Goal: Task Accomplishment & Management: Complete application form

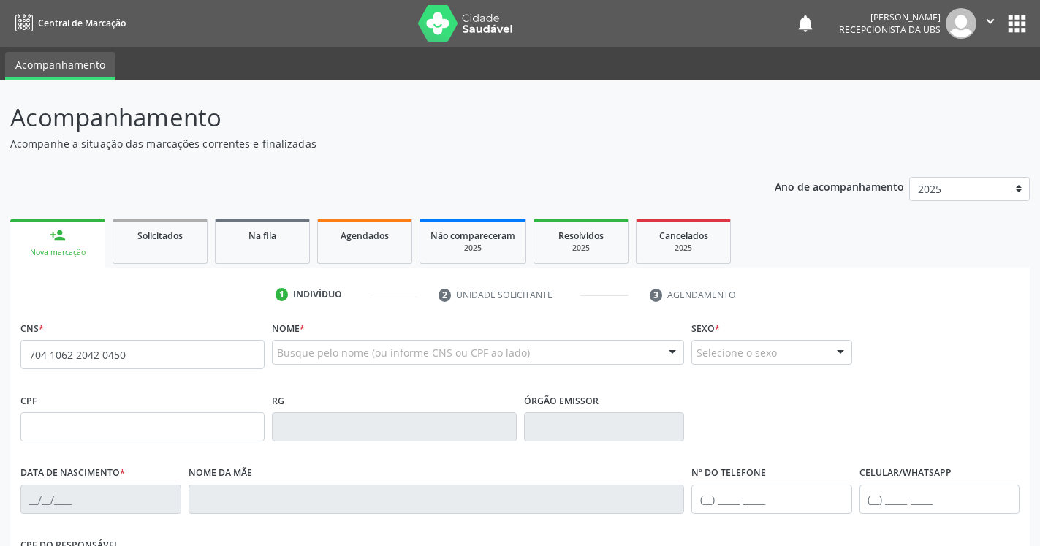
type input "704 1062 2042 0450"
type input "[DATE]"
type input "[PERSON_NAME]"
type input "[PHONE_NUMBER]"
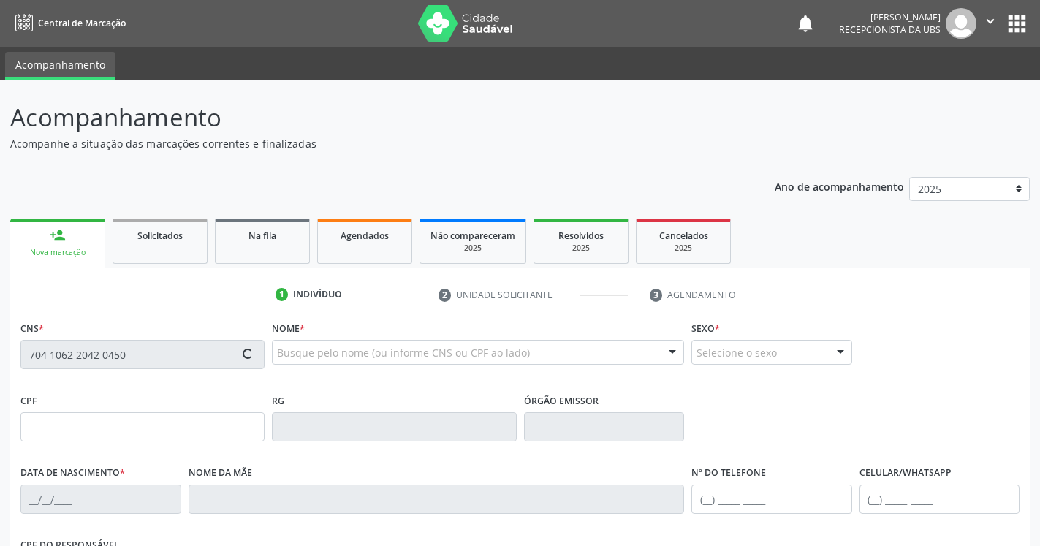
type input "459"
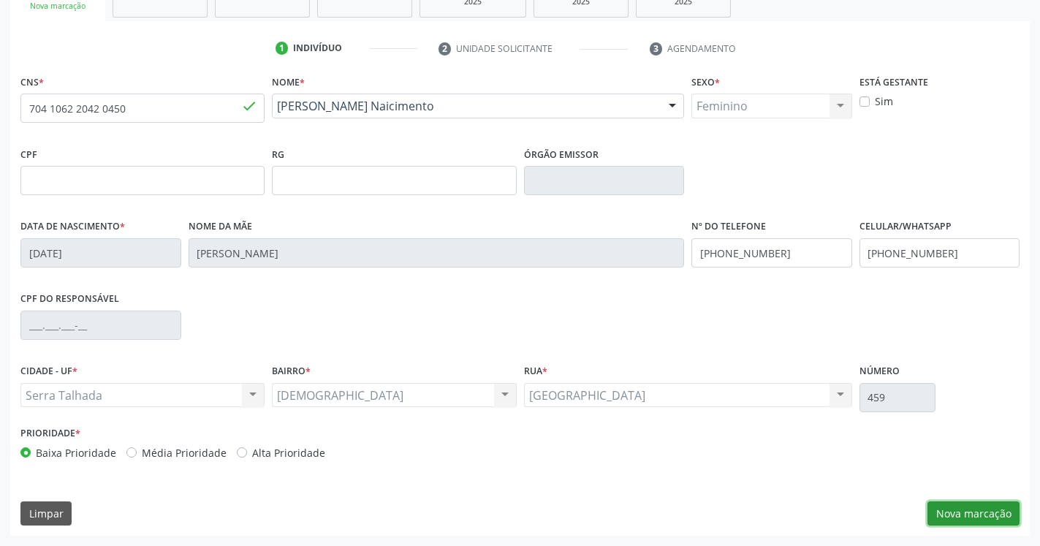
click at [965, 505] on button "Nova marcação" at bounding box center [973, 513] width 92 height 25
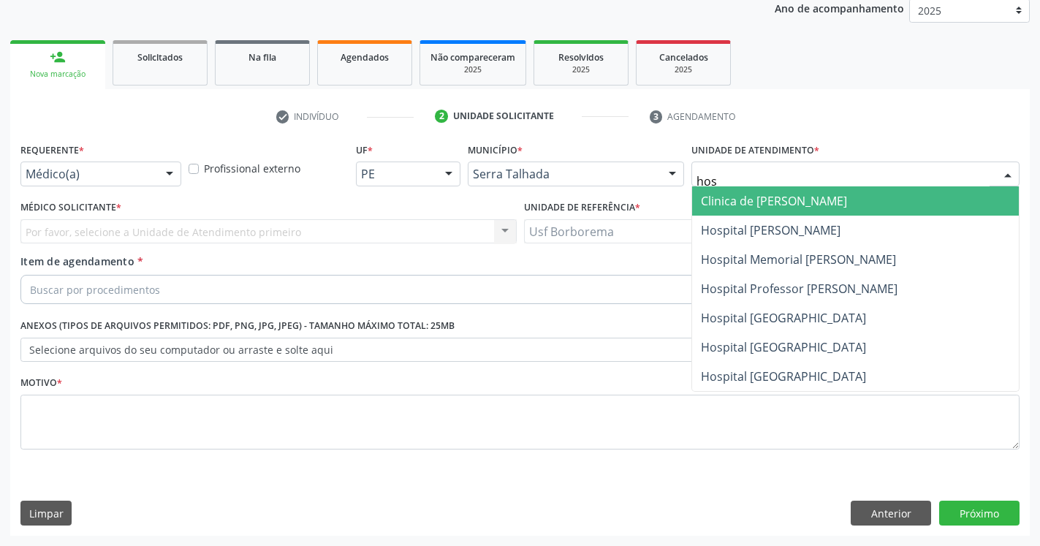
type input "hosp"
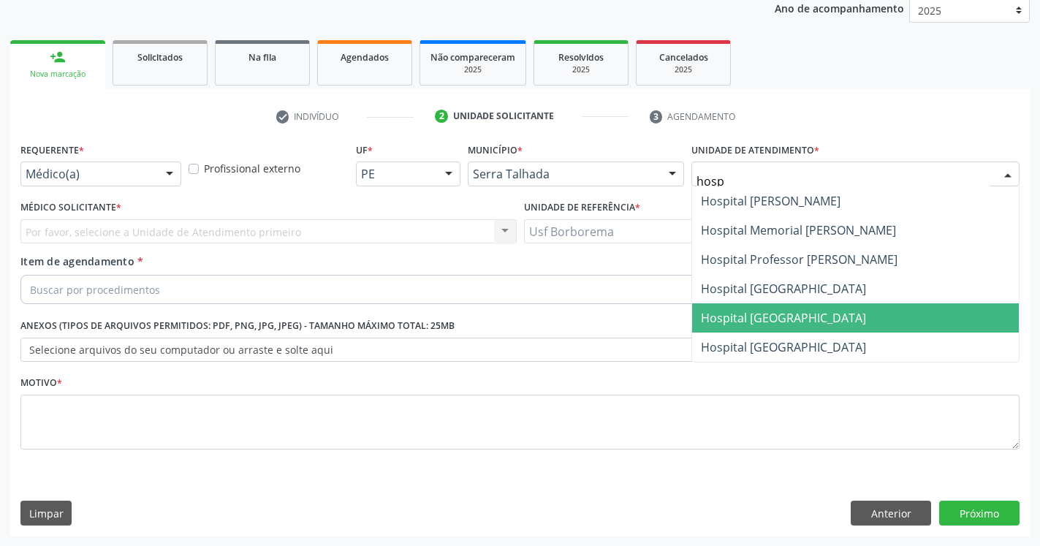
click at [823, 317] on span "Hospital [GEOGRAPHIC_DATA]" at bounding box center [783, 318] width 165 height 16
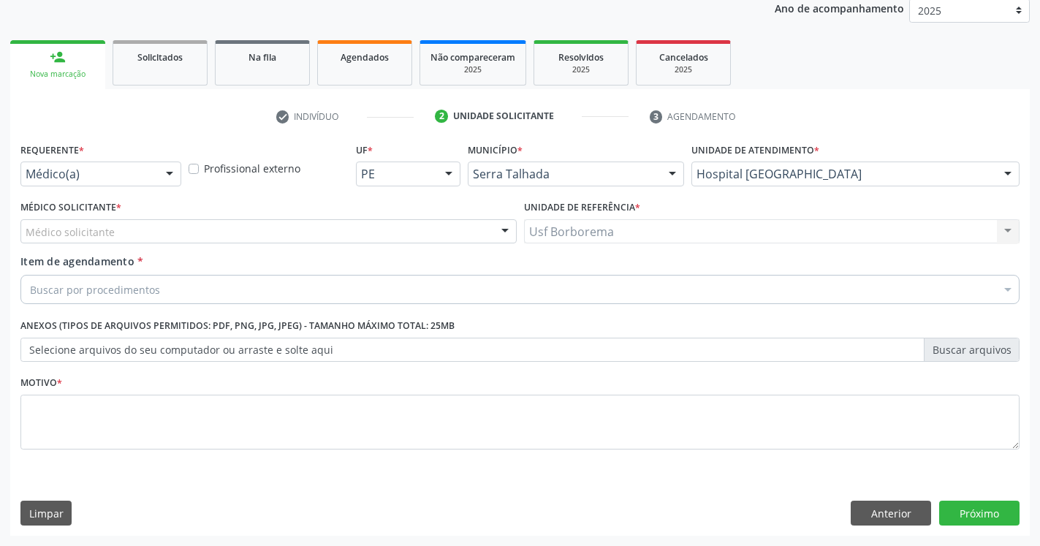
click at [161, 233] on div "Médico solicitante" at bounding box center [268, 231] width 496 height 25
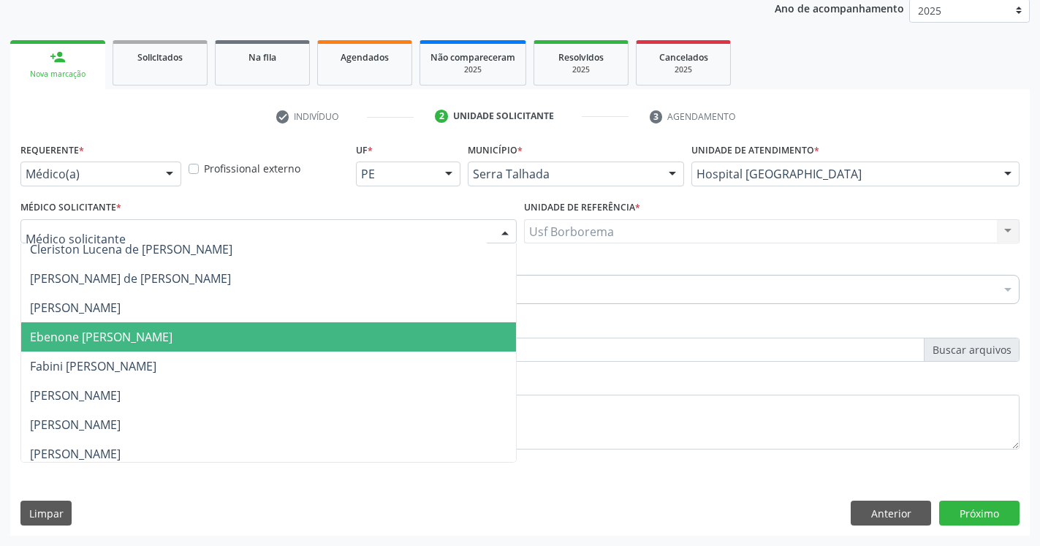
scroll to position [289, 0]
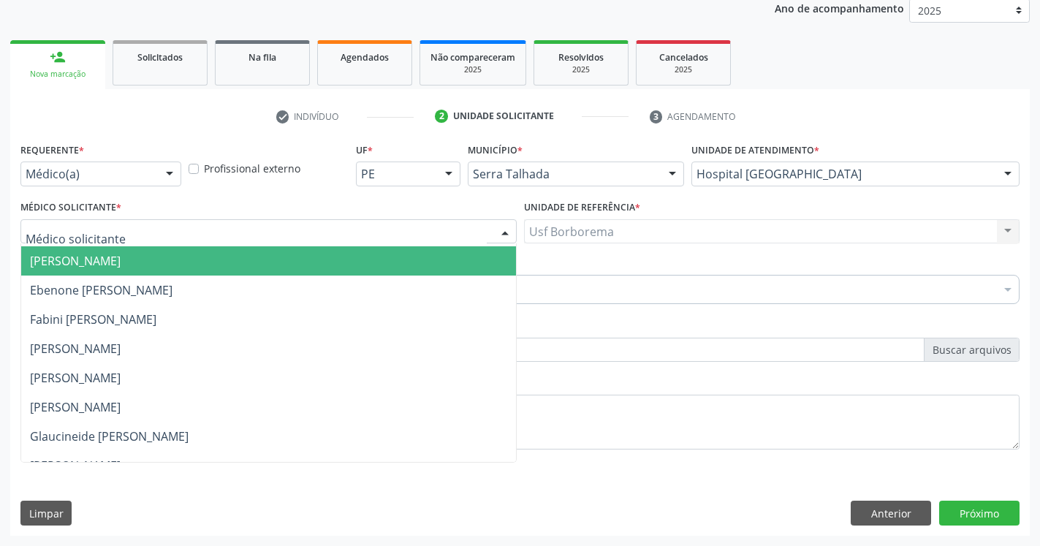
click at [121, 265] on span "[PERSON_NAME]" at bounding box center [75, 261] width 91 height 16
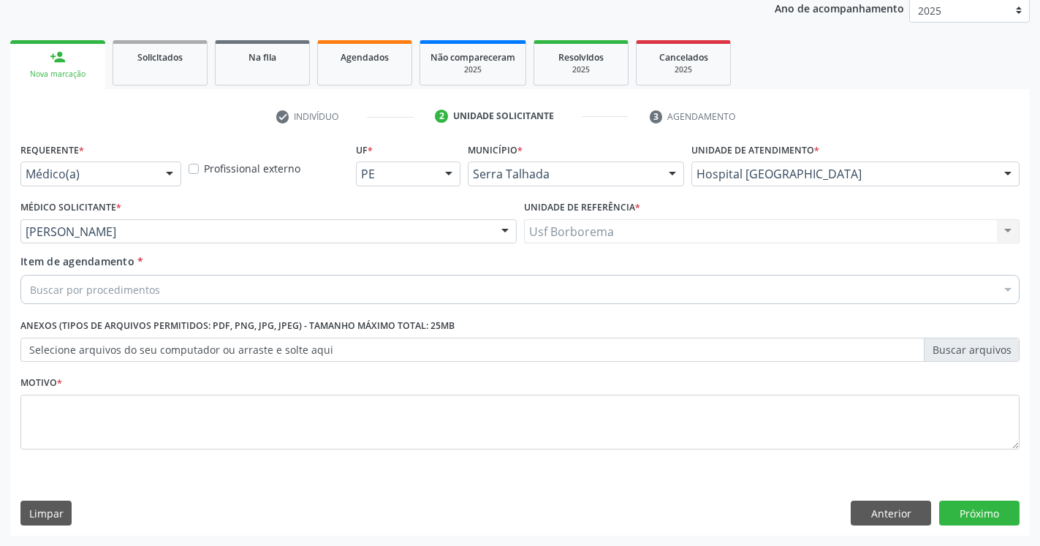
click at [169, 291] on div "Buscar por procedimentos" at bounding box center [519, 289] width 999 height 29
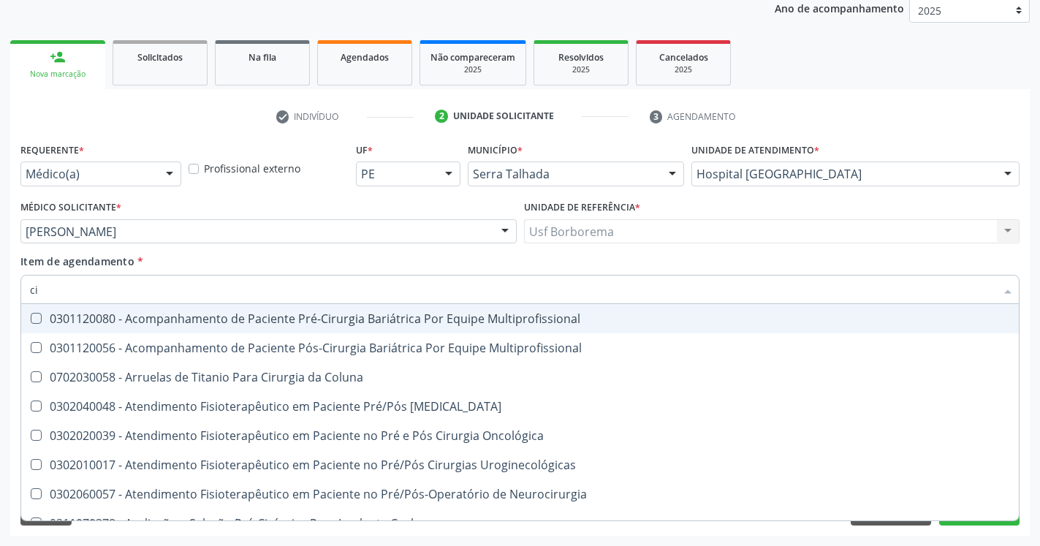
type input "c"
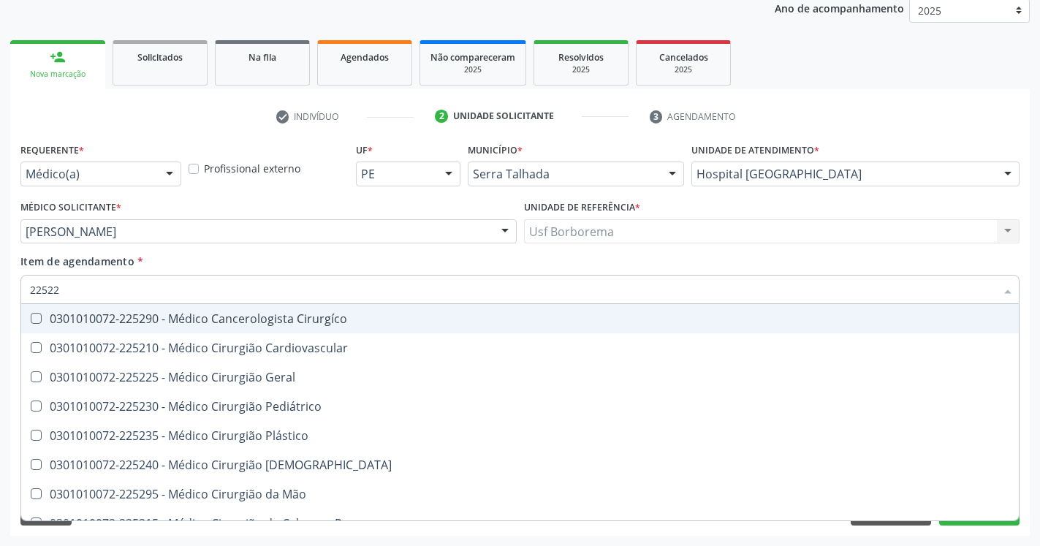
type input "225225"
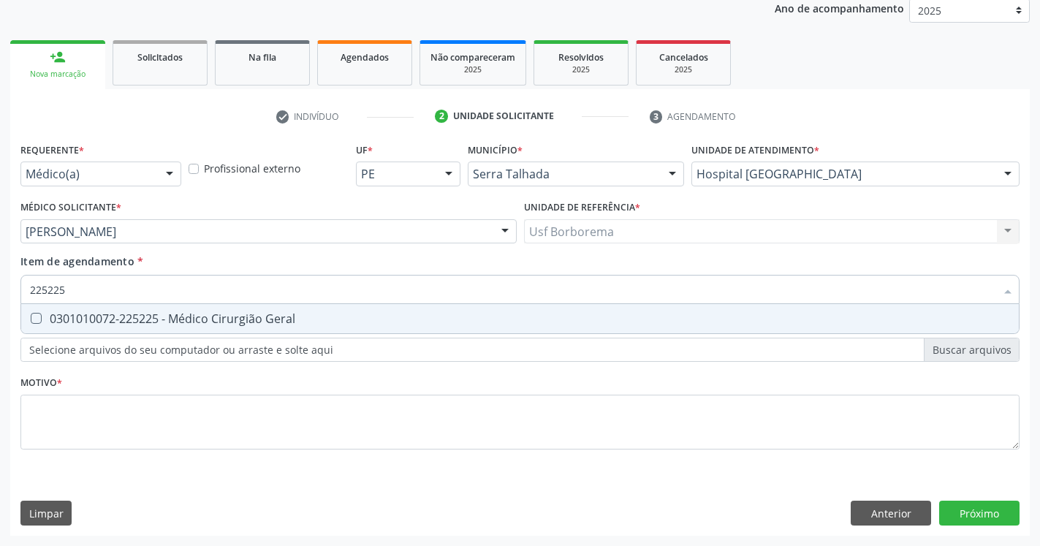
click at [38, 319] on Geral at bounding box center [36, 318] width 11 height 11
click at [31, 319] on Geral "checkbox" at bounding box center [25, 317] width 9 height 9
checkbox Geral "true"
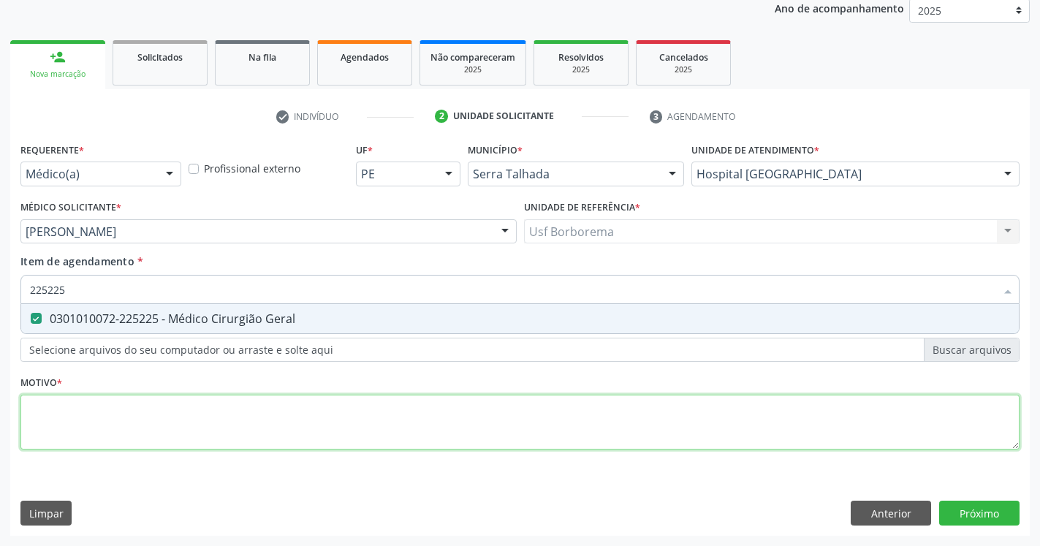
click at [85, 416] on textarea at bounding box center [519, 423] width 999 height 56
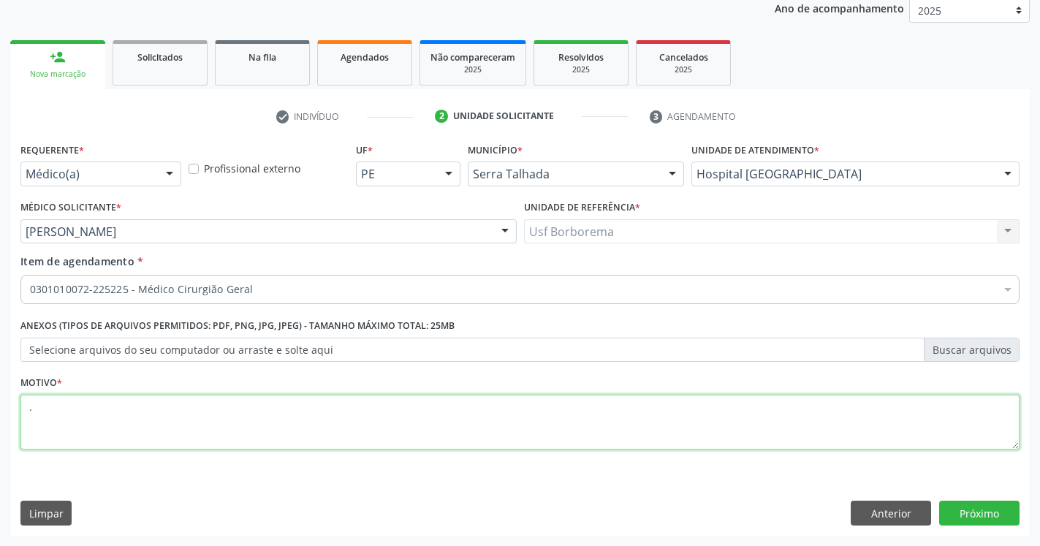
type textarea "."
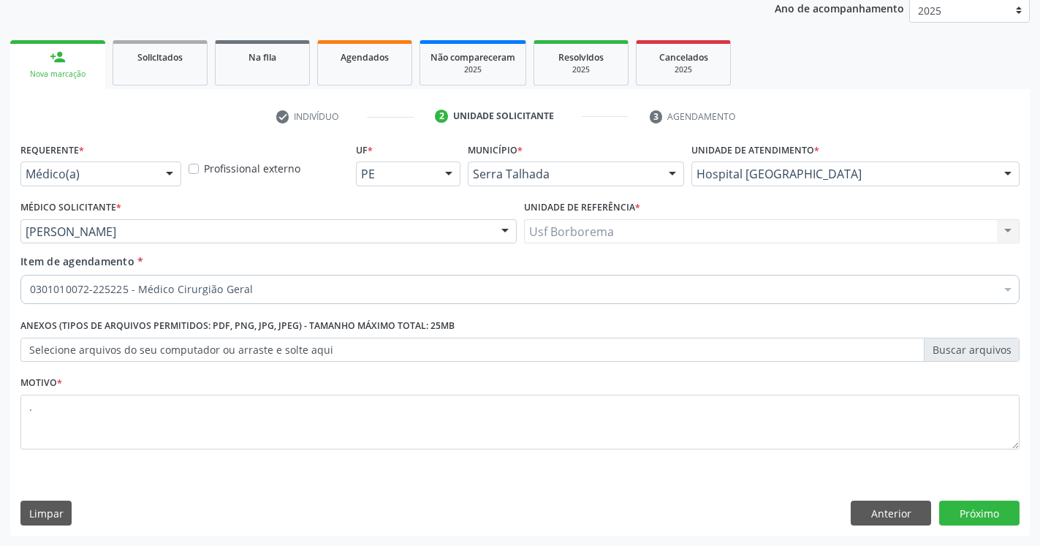
click at [977, 499] on div "Requerente * Médico(a) Médico(a) Enfermeiro(a) Paciente Nenhum resultado encont…" at bounding box center [519, 337] width 1019 height 397
click at [977, 514] on button "Próximo" at bounding box center [979, 513] width 80 height 25
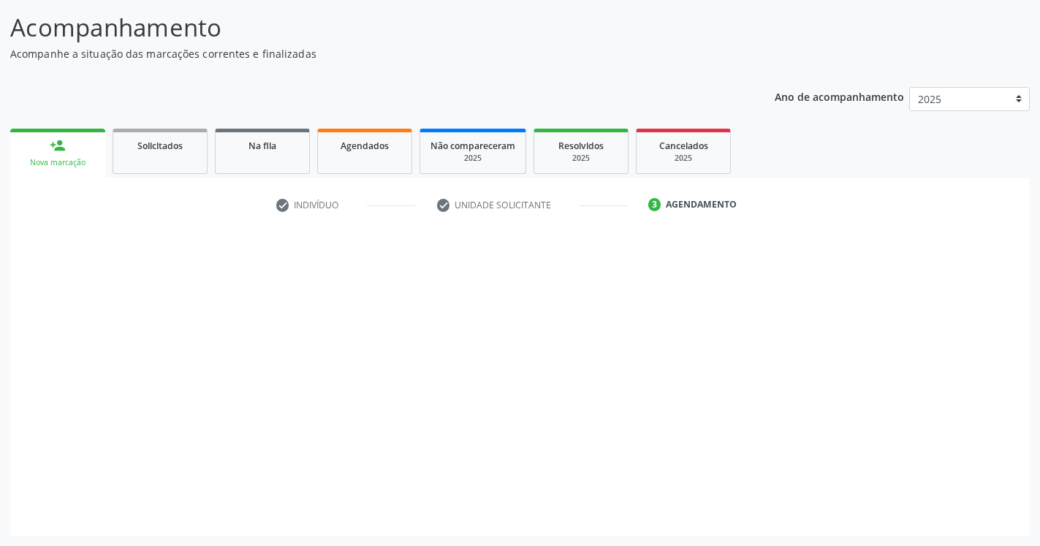
scroll to position [90, 0]
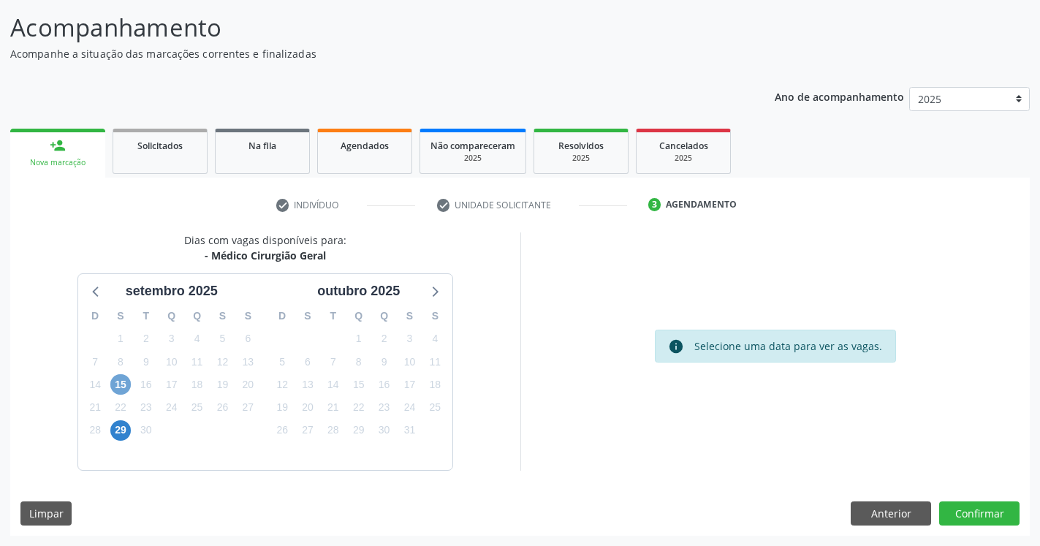
click at [118, 387] on span "15" at bounding box center [120, 384] width 20 height 20
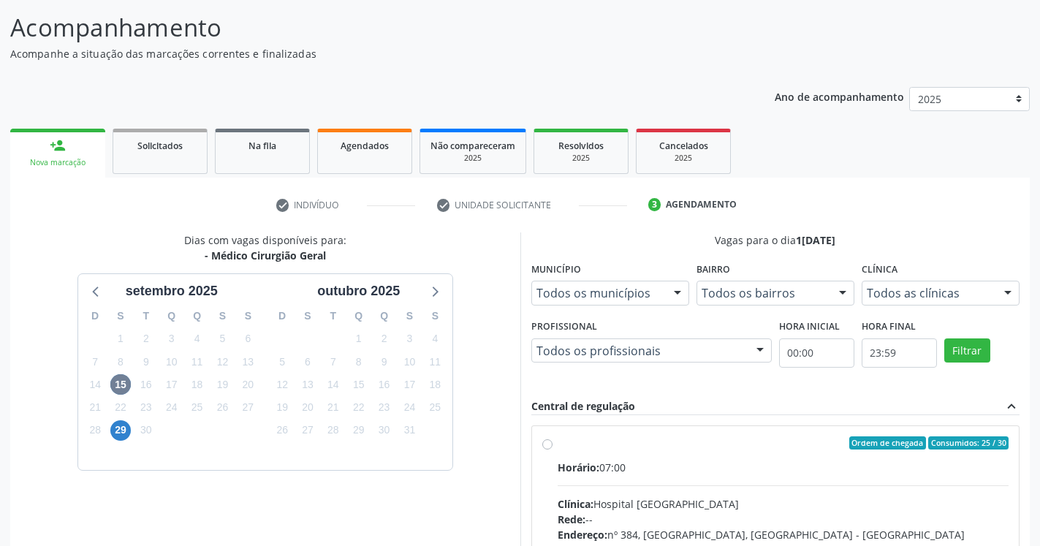
click at [558, 449] on label "Ordem de chegada Consumidos: 25 / 30 Horário: 07:00 Clínica: Hospital [GEOGRAPH…" at bounding box center [784, 548] width 452 height 224
click at [547, 449] on input "Ordem de chegada Consumidos: 25 / 30 Horário: 07:00 Clínica: Hospital [GEOGRAPH…" at bounding box center [547, 442] width 10 height 13
radio input "true"
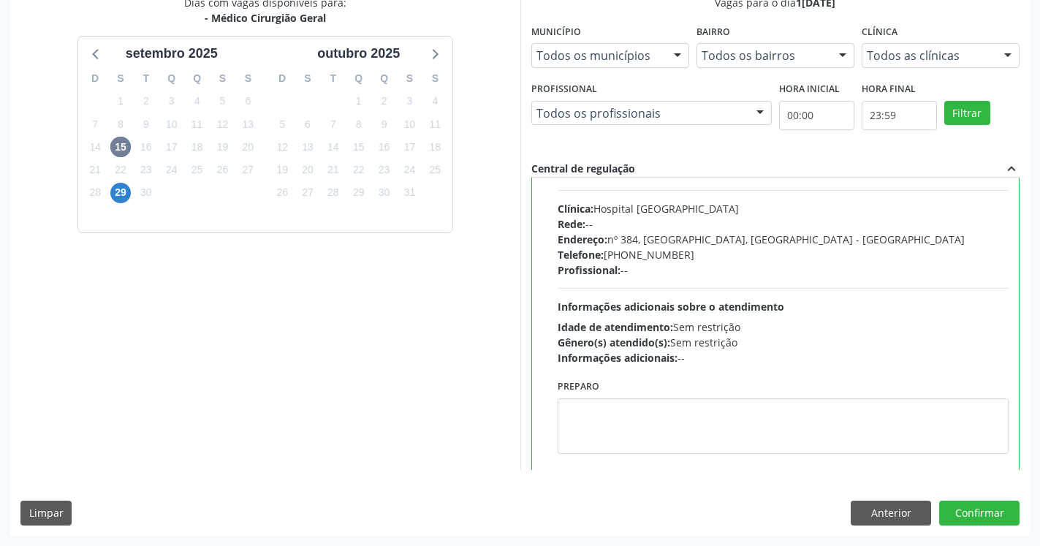
scroll to position [73, 0]
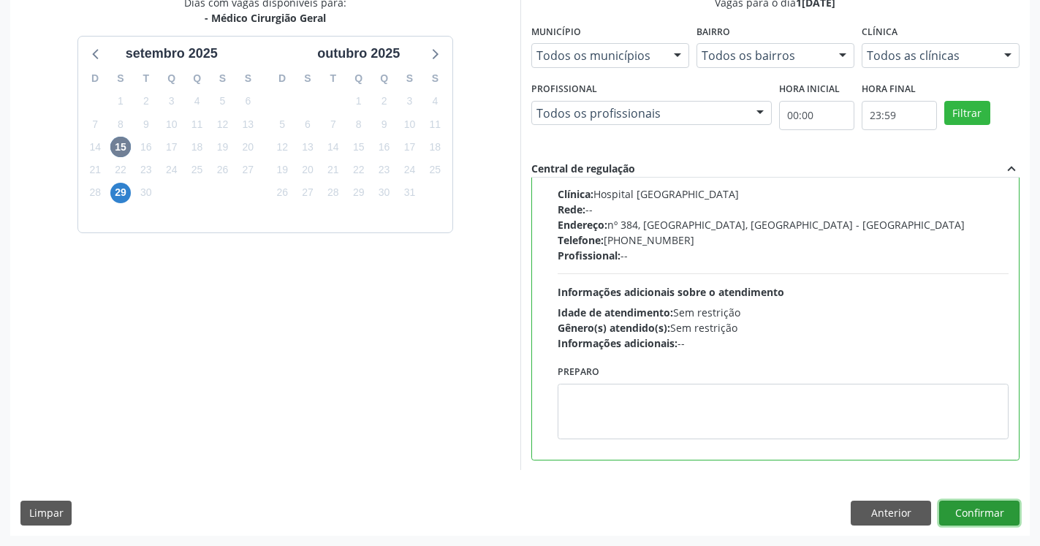
click at [1008, 509] on button "Confirmar" at bounding box center [979, 513] width 80 height 25
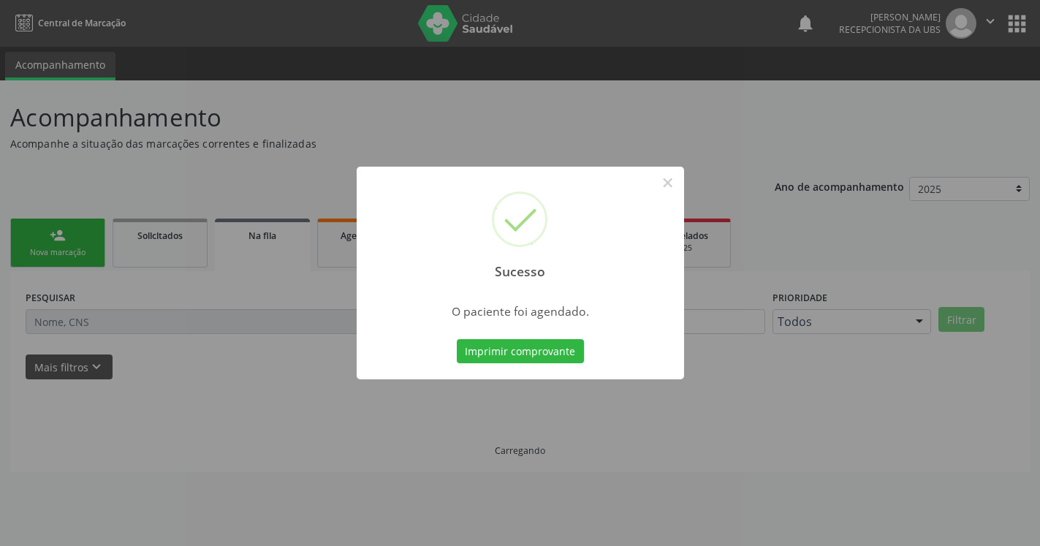
scroll to position [0, 0]
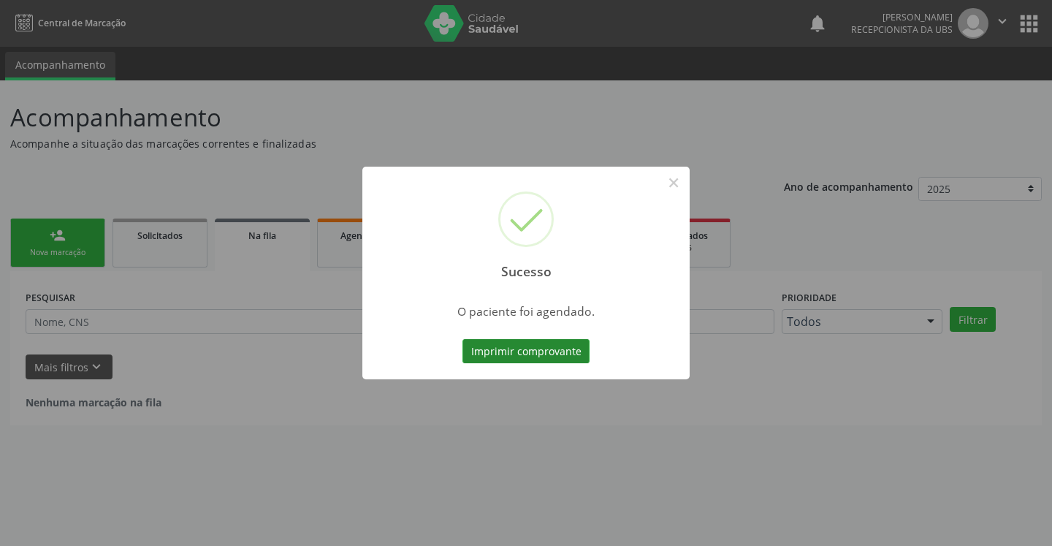
click at [555, 354] on button "Imprimir comprovante" at bounding box center [526, 351] width 127 height 25
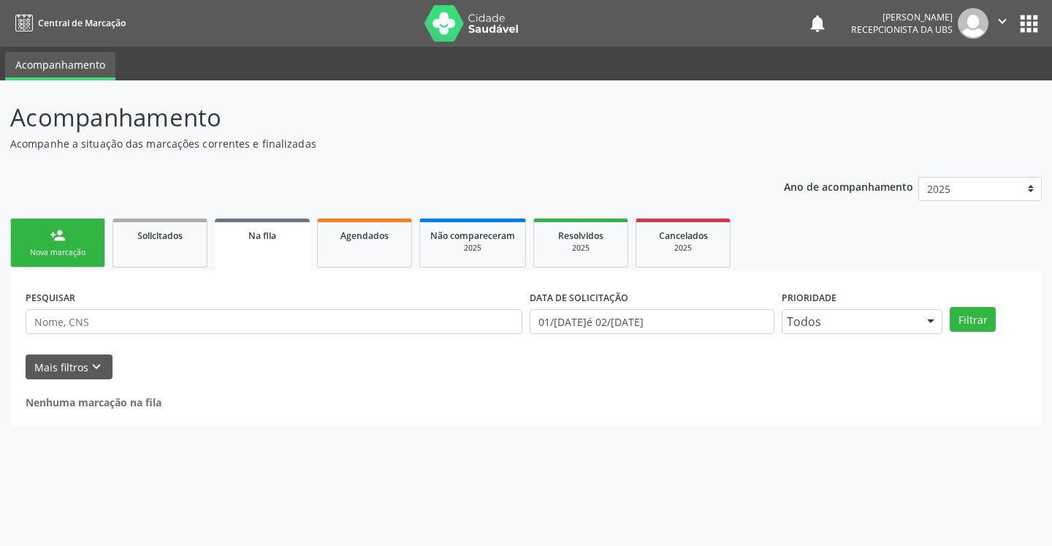
click at [78, 253] on div "Nova marcação" at bounding box center [57, 252] width 73 height 11
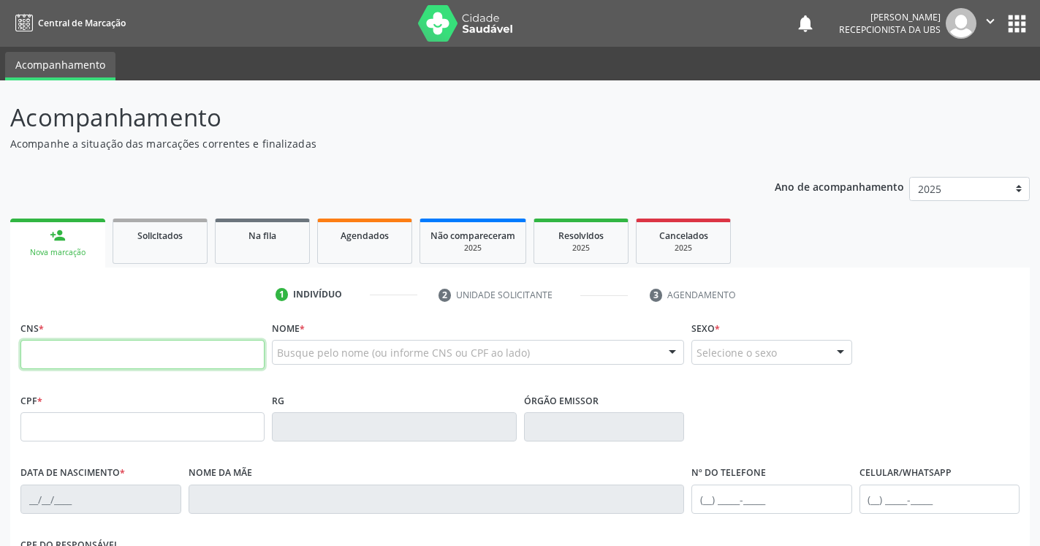
click at [137, 354] on input "text" at bounding box center [142, 354] width 244 height 29
click at [156, 357] on input "225 120" at bounding box center [142, 354] width 244 height 29
type input "2"
type input "705 0072 7525 9554"
type input "510.744.678-76"
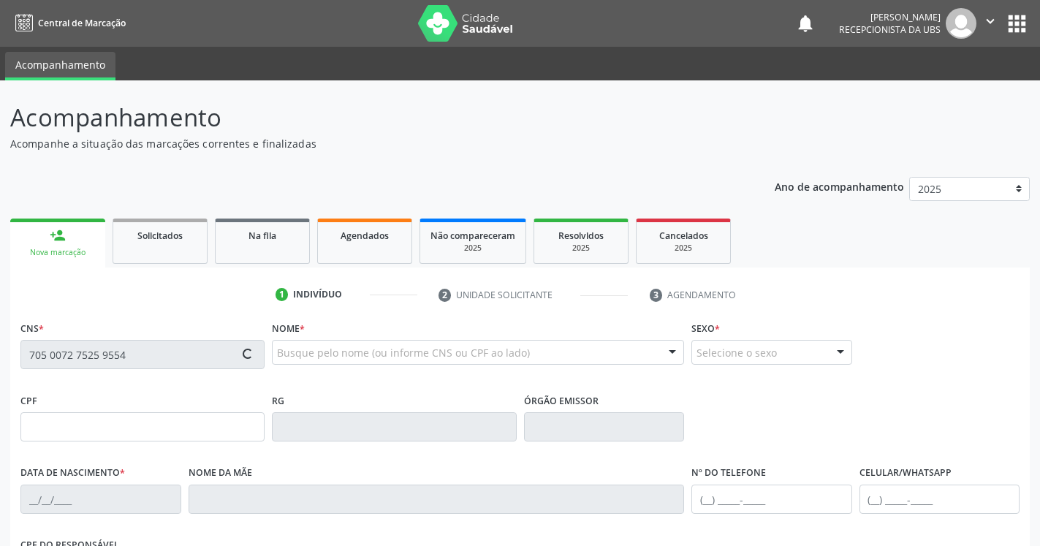
type input "[DATE]"
type input "[PERSON_NAME]"
type input "[PHONE_NUMBER]"
type input "379.435.388-97"
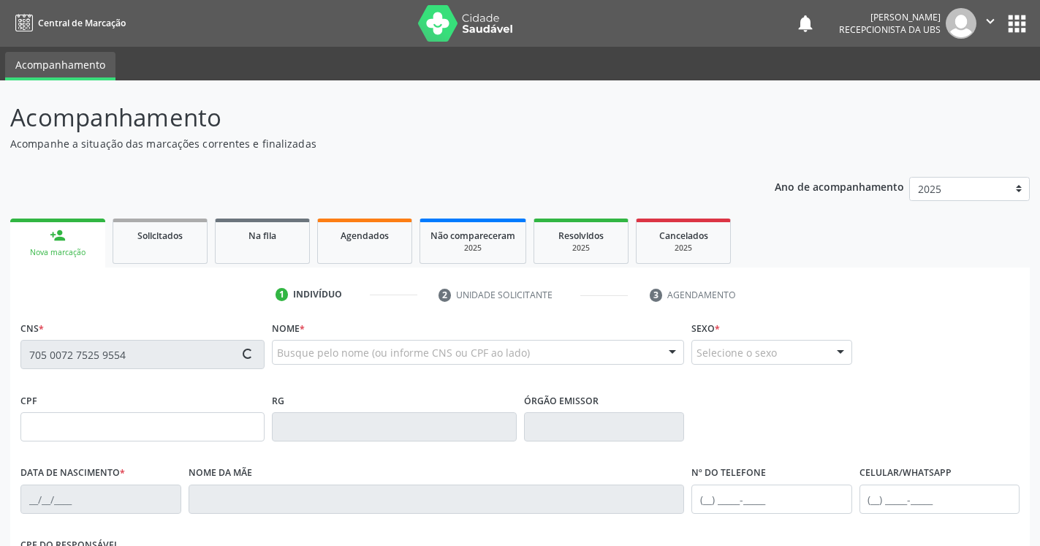
type input "498"
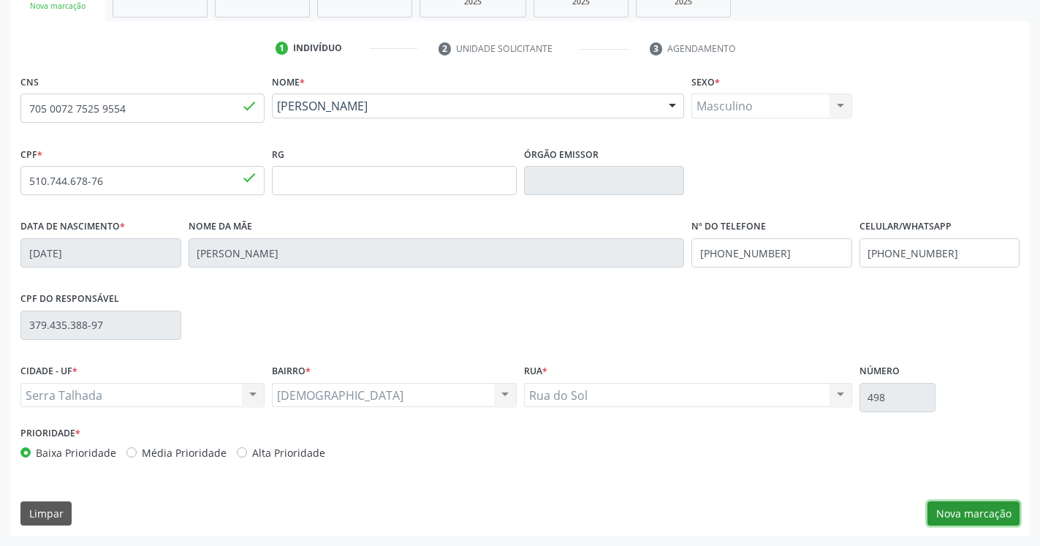
click at [948, 505] on button "Nova marcação" at bounding box center [973, 513] width 92 height 25
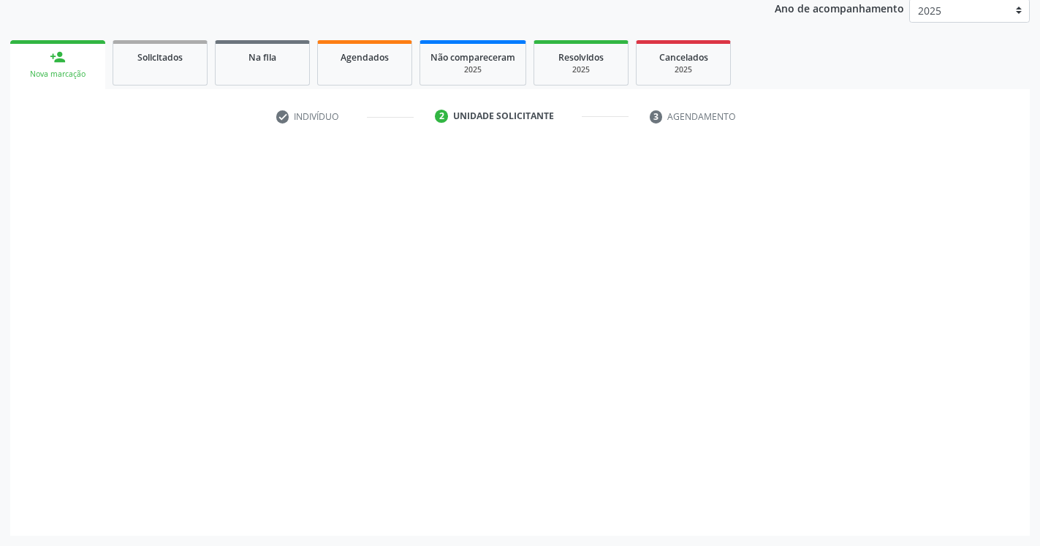
scroll to position [178, 0]
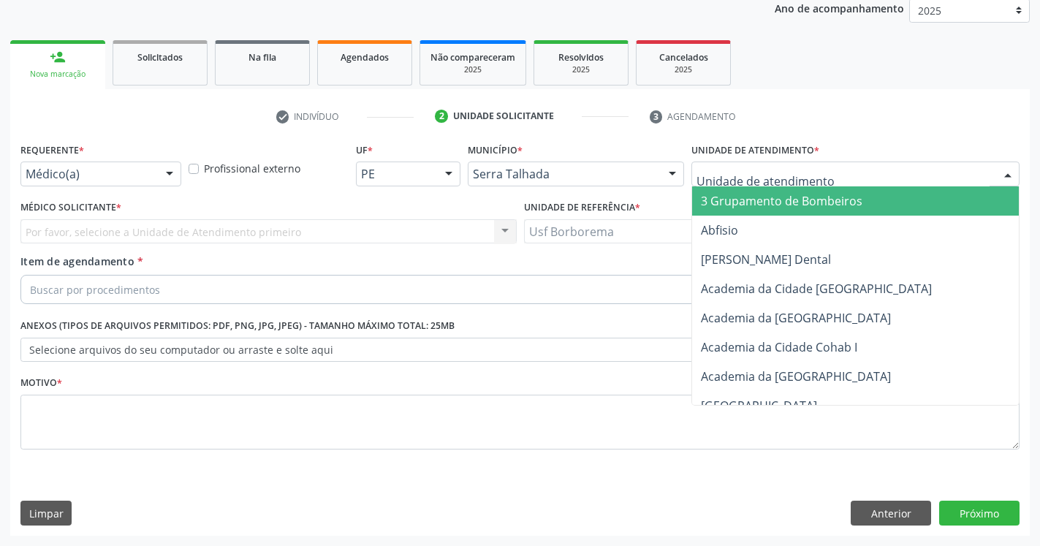
click at [827, 175] on div at bounding box center [855, 173] width 328 height 25
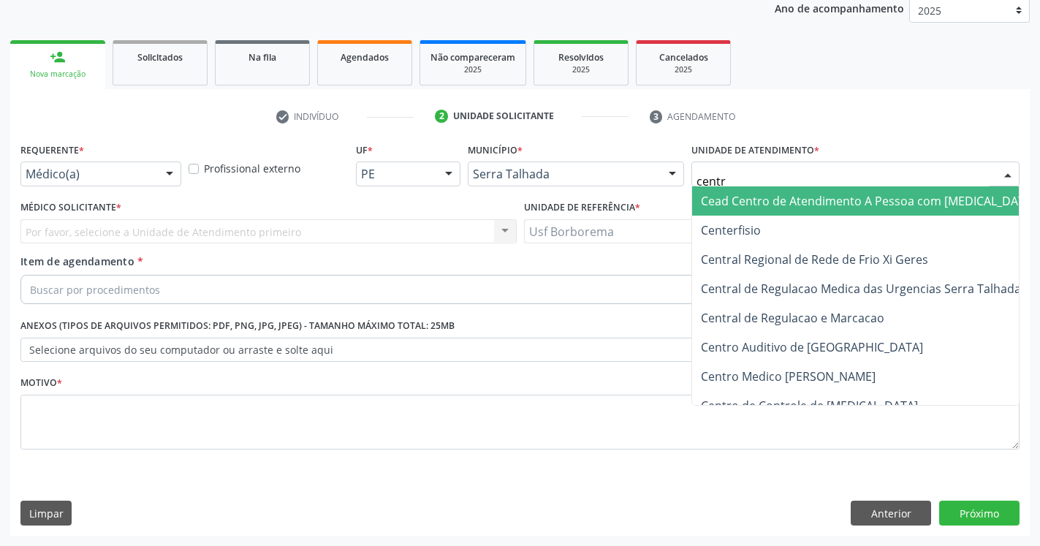
type input "centro"
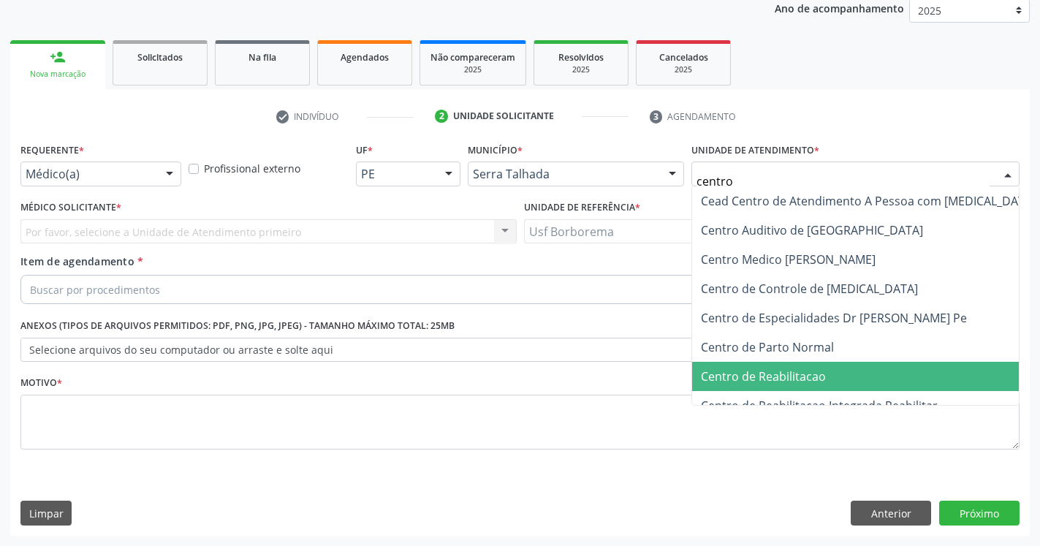
click at [814, 386] on span "Centro de Reabilitacao" at bounding box center [868, 376] width 352 height 29
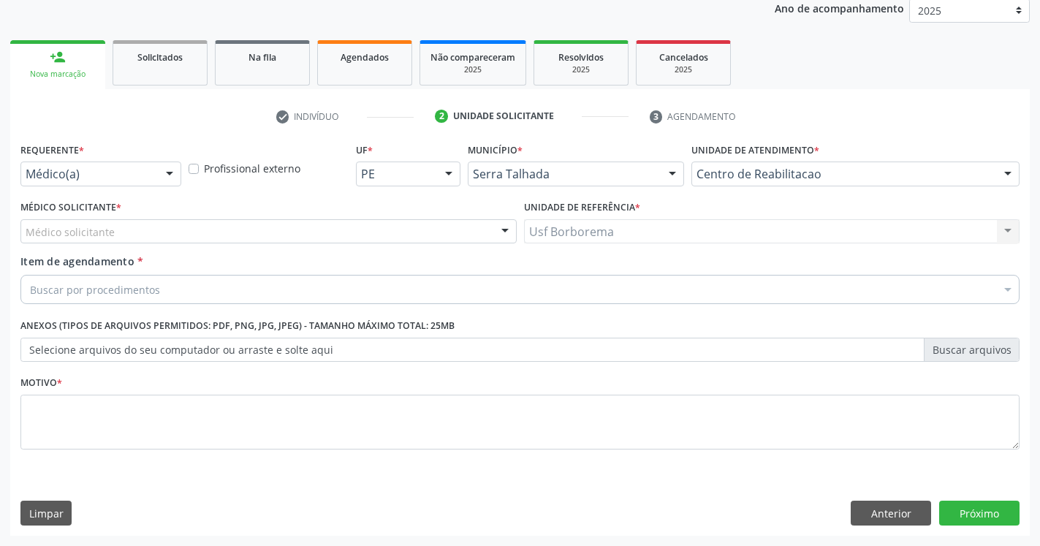
scroll to position [289, 0]
click at [226, 232] on div "Médico solicitante" at bounding box center [268, 231] width 496 height 25
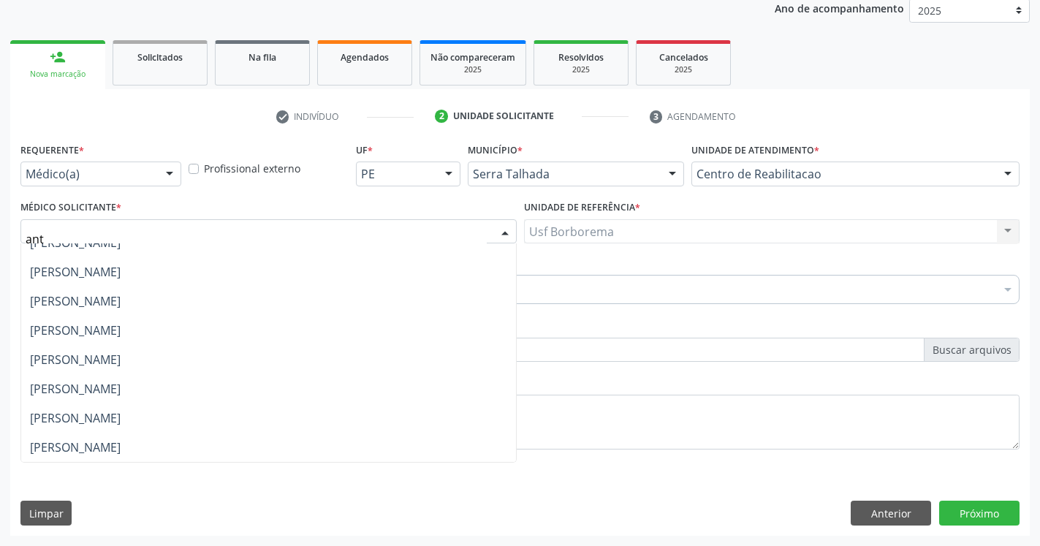
scroll to position [0, 0]
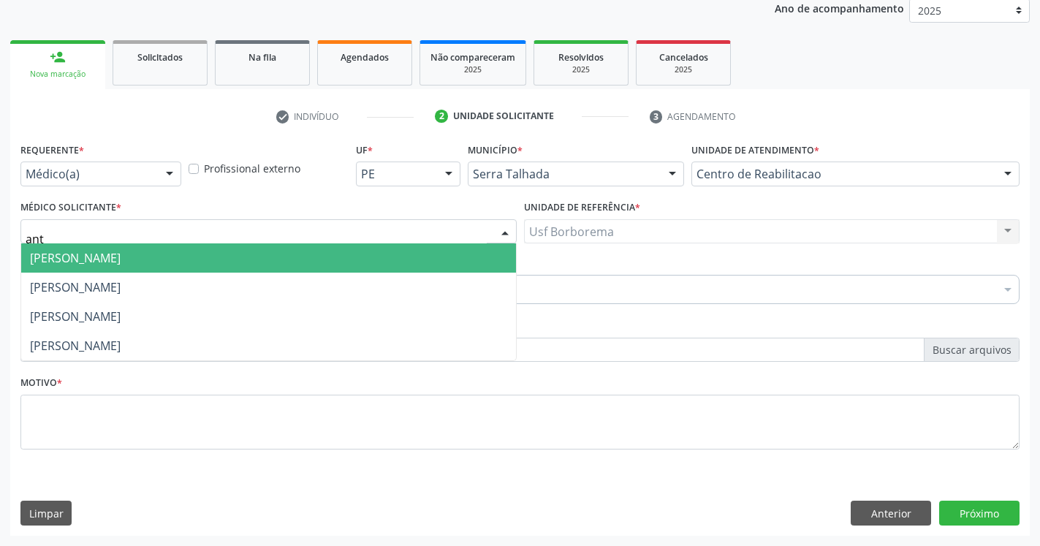
type input "anto"
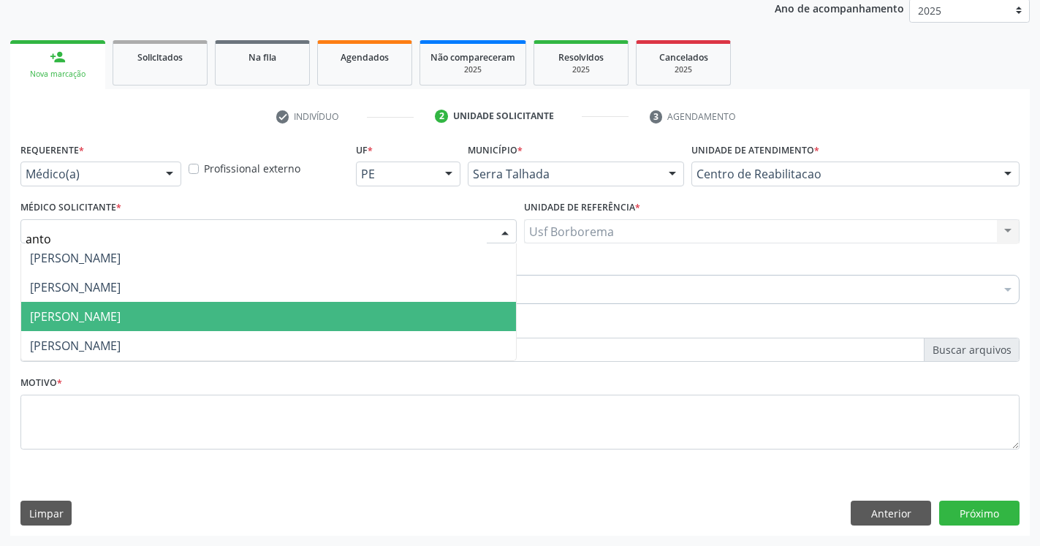
click at [121, 320] on span "[PERSON_NAME]" at bounding box center [75, 316] width 91 height 16
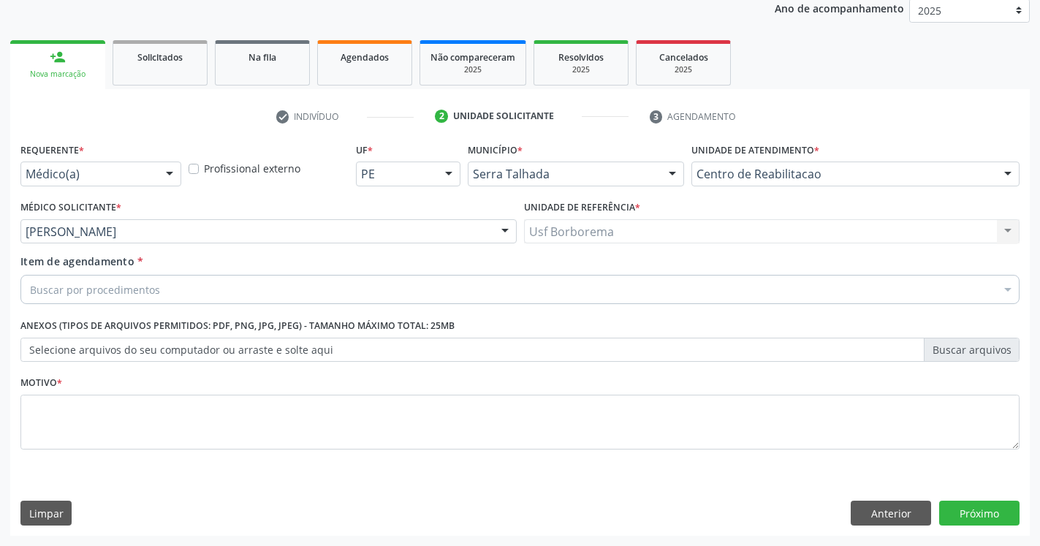
click at [180, 289] on div "Buscar por procedimentos" at bounding box center [519, 289] width 999 height 29
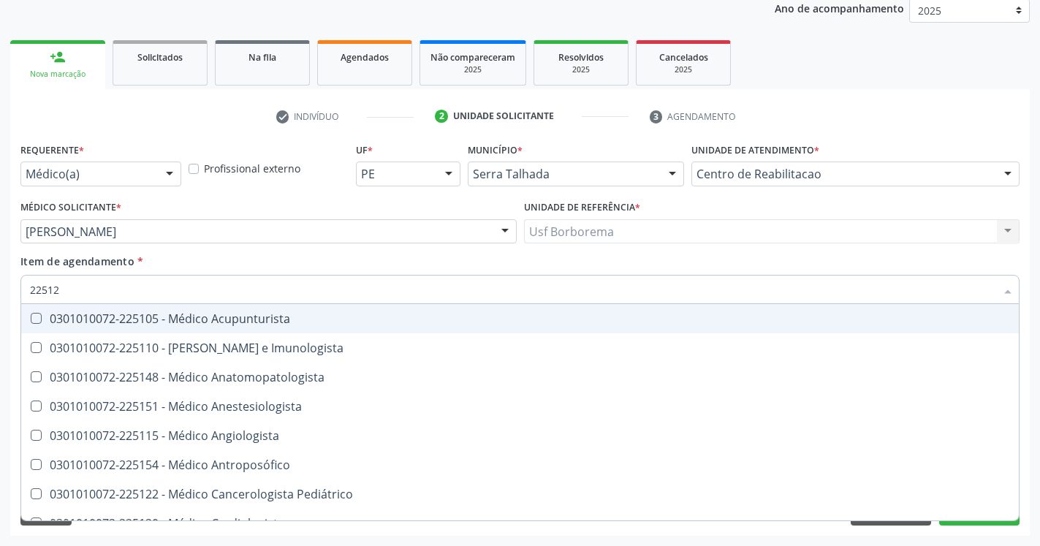
type input "225120"
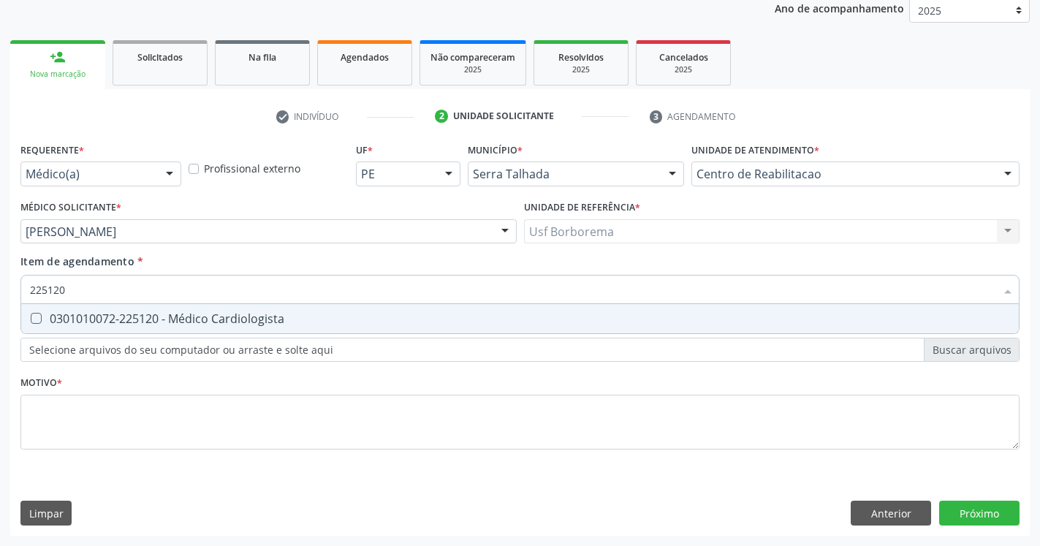
click at [39, 318] on Cardiologista at bounding box center [36, 318] width 11 height 11
click at [31, 318] on Cardiologista "checkbox" at bounding box center [25, 317] width 9 height 9
checkbox Cardiologista "true"
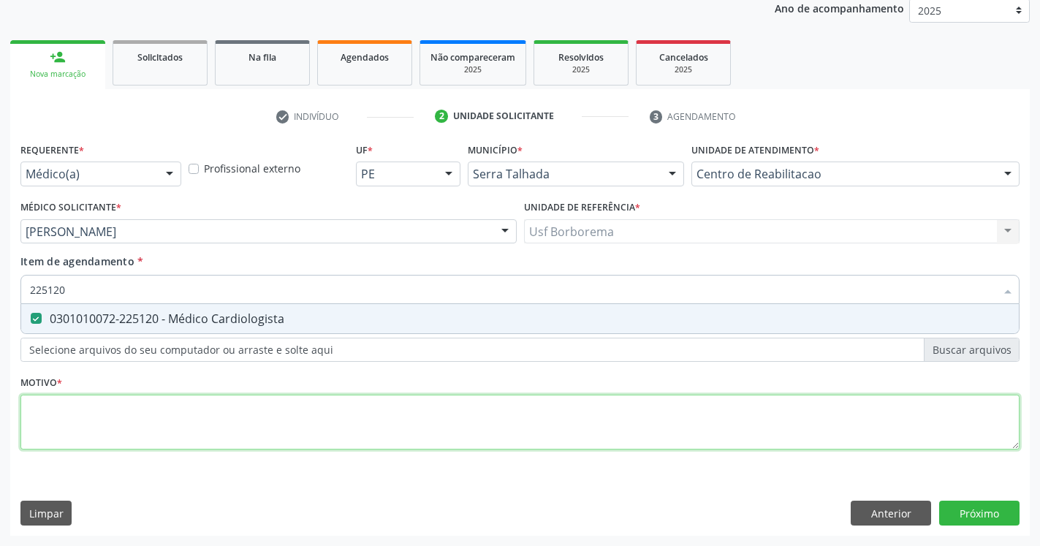
click at [95, 427] on textarea at bounding box center [519, 423] width 999 height 56
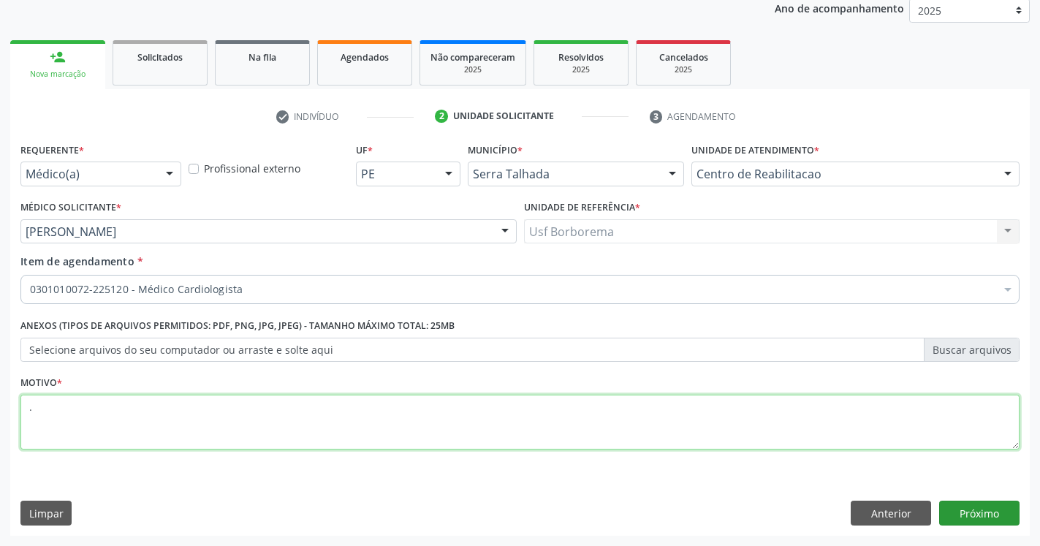
type textarea "."
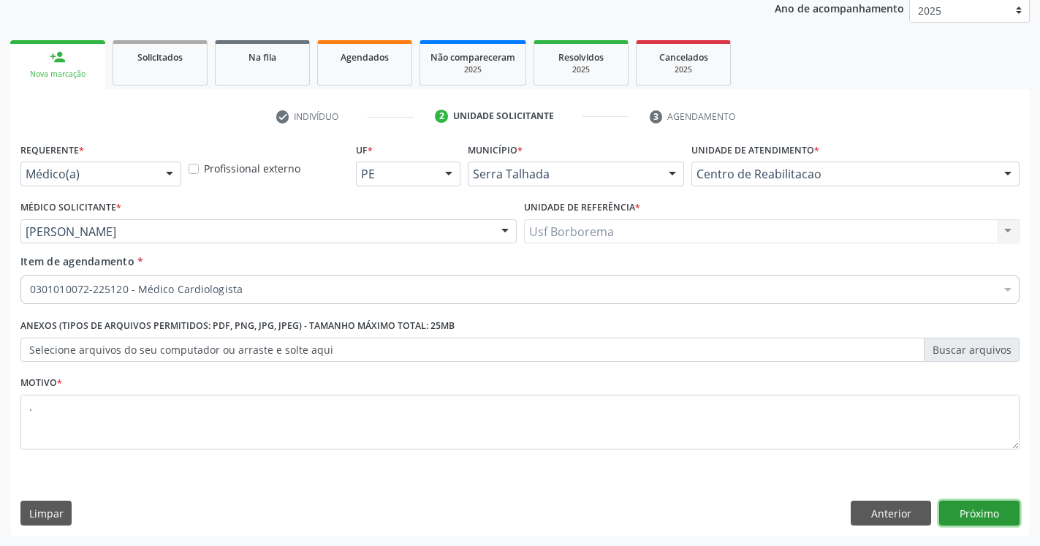
click at [971, 511] on button "Próximo" at bounding box center [979, 513] width 80 height 25
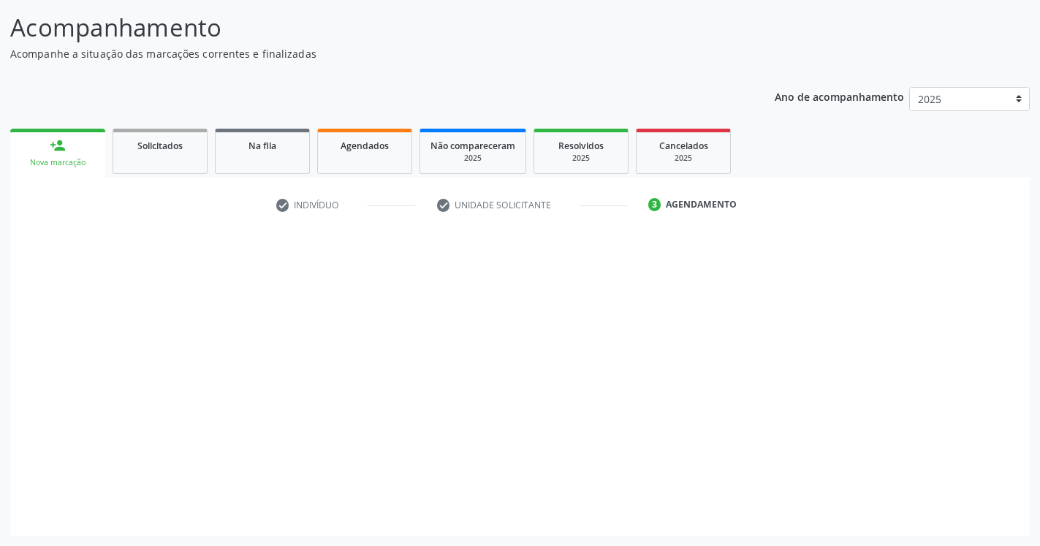
scroll to position [90, 0]
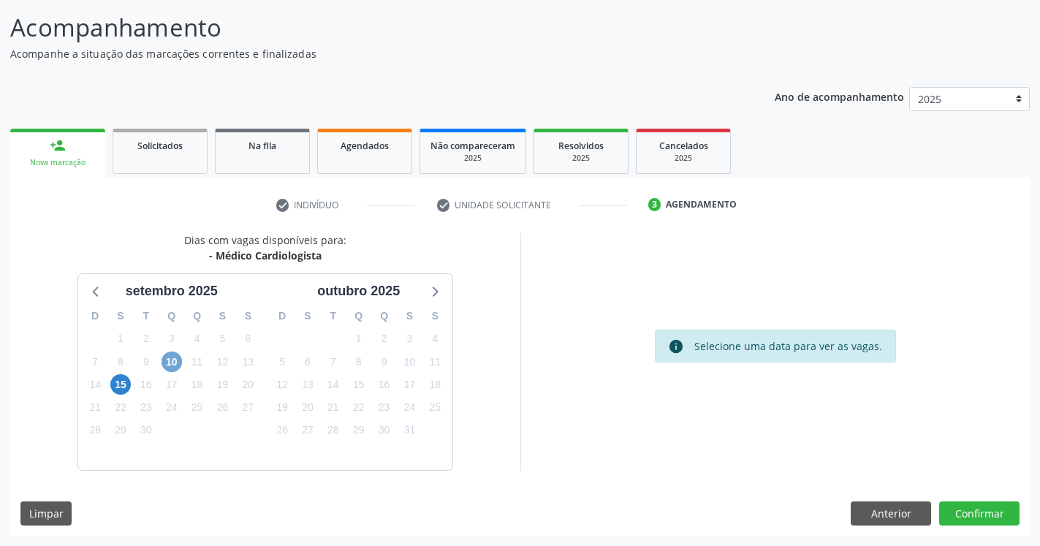
click at [171, 362] on span "10" at bounding box center [171, 361] width 20 height 20
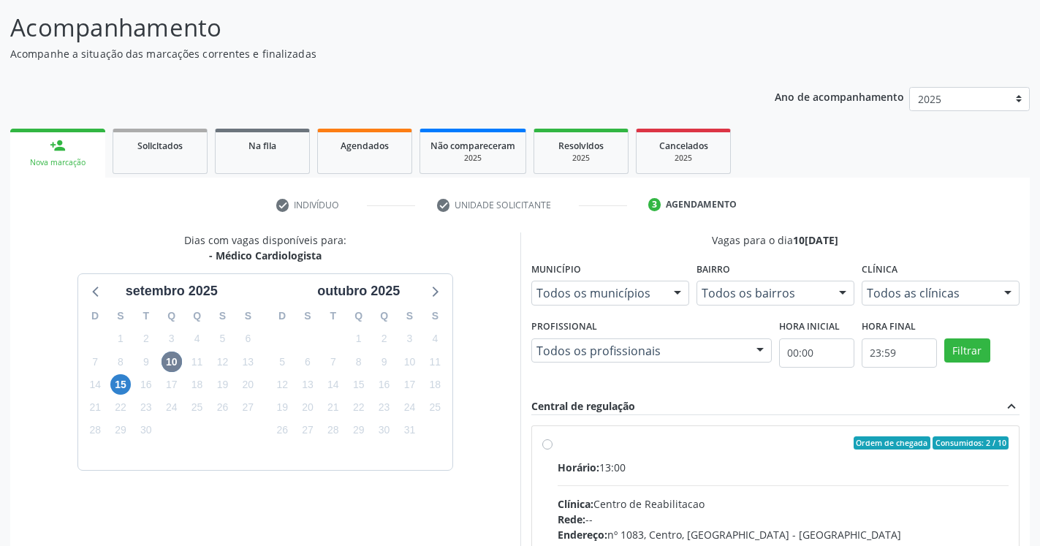
click at [558, 446] on label "Ordem de chegada Consumidos: 2 / 10 Horário: 13:00 Clínica: Centro de Reabilita…" at bounding box center [784, 548] width 452 height 224
click at [549, 446] on input "Ordem de chegada Consumidos: 2 / 10 Horário: 13:00 Clínica: Centro de Reabilita…" at bounding box center [547, 442] width 10 height 13
radio input "true"
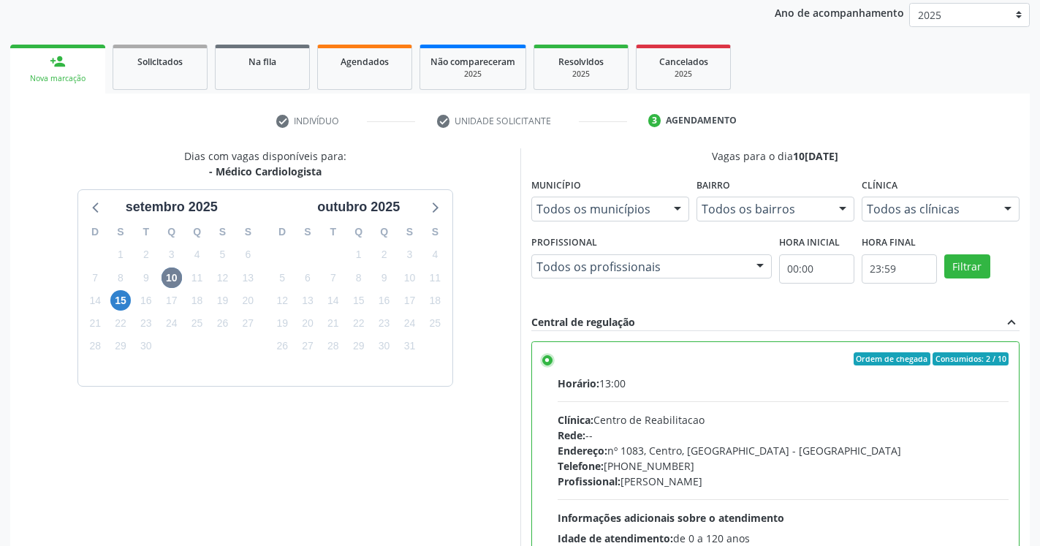
scroll to position [327, 0]
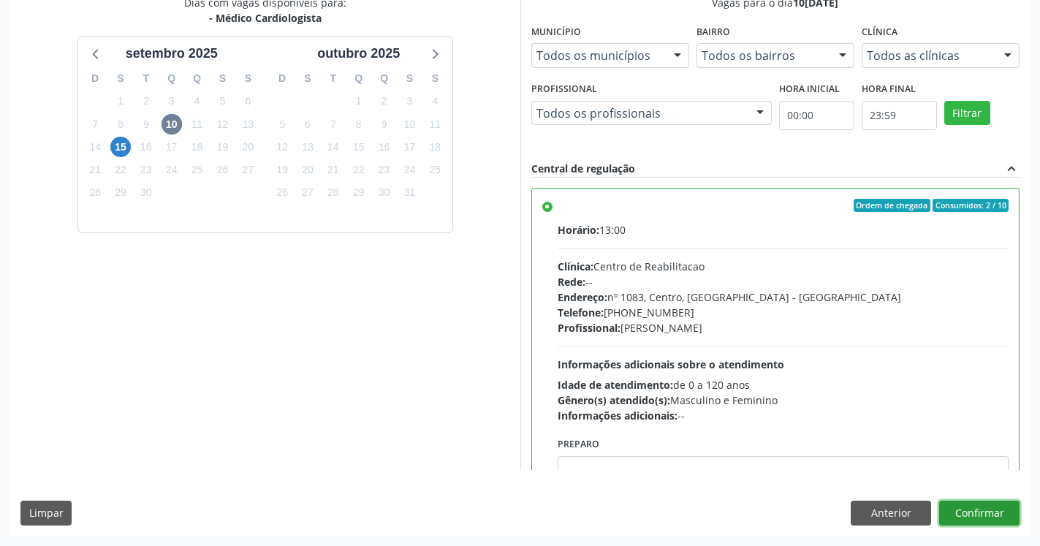
click at [992, 516] on button "Confirmar" at bounding box center [979, 513] width 80 height 25
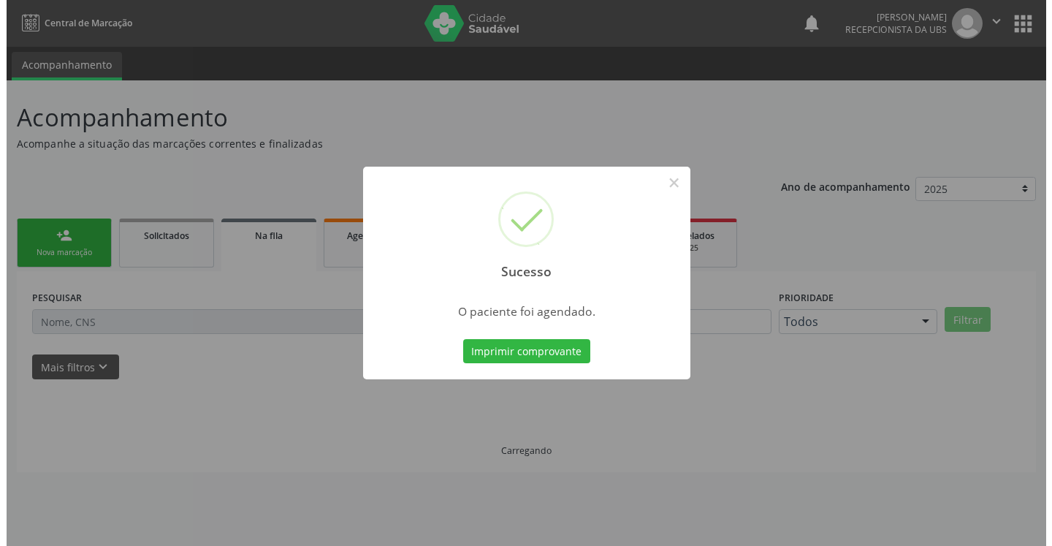
scroll to position [0, 0]
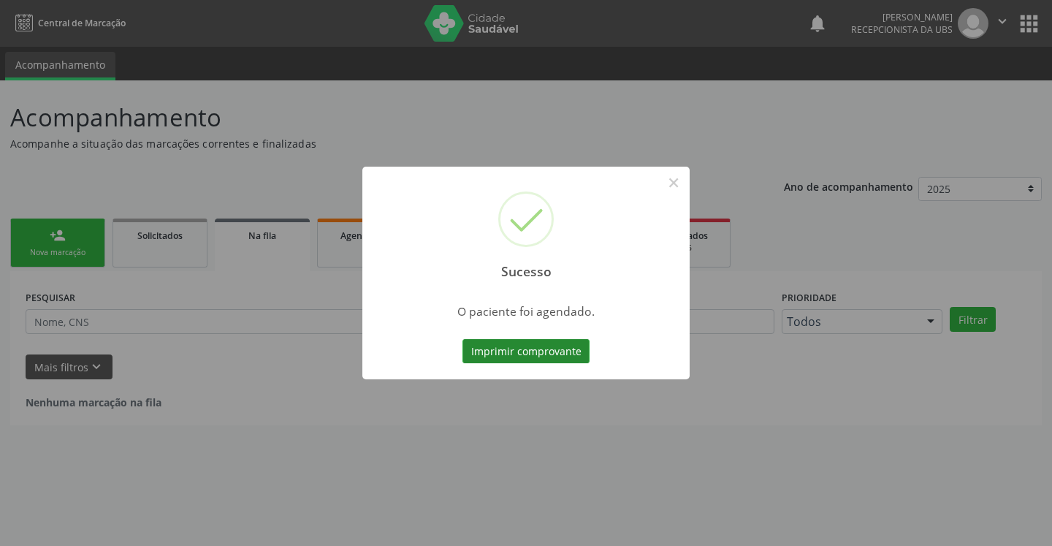
click at [549, 347] on button "Imprimir comprovante" at bounding box center [526, 351] width 127 height 25
